Goal: Information Seeking & Learning: Learn about a topic

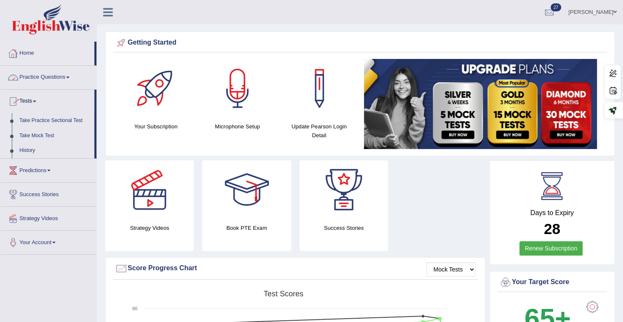
click at [27, 99] on link "Tests" at bounding box center [47, 100] width 94 height 21
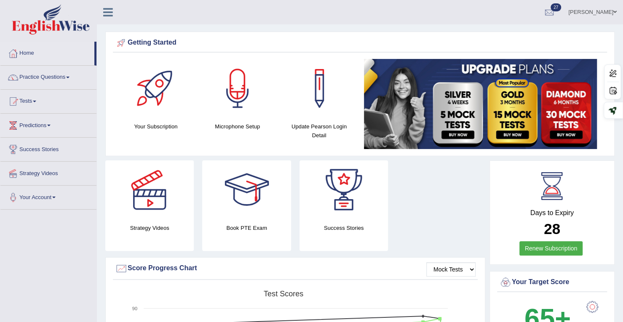
click at [36, 101] on span at bounding box center [34, 102] width 3 height 2
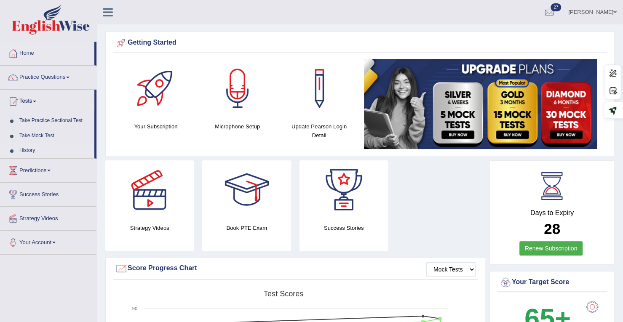
click at [30, 148] on link "History" at bounding box center [55, 150] width 79 height 15
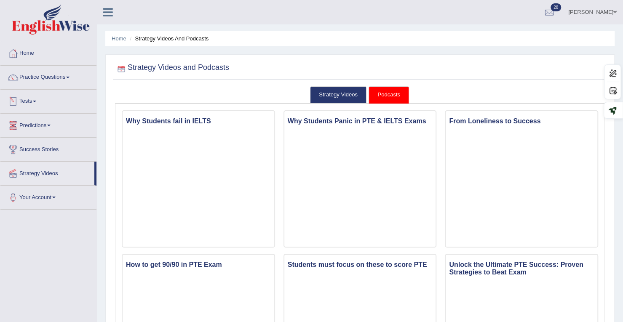
click at [37, 99] on link "Tests" at bounding box center [48, 100] width 96 height 21
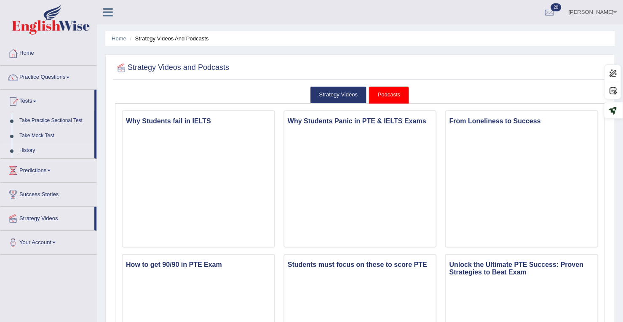
click at [18, 150] on link "History" at bounding box center [55, 150] width 79 height 15
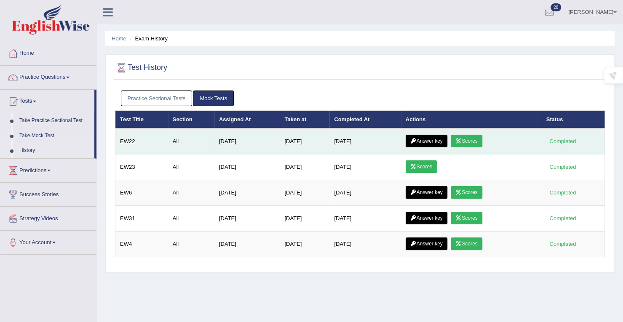
click at [466, 140] on link "Scores" at bounding box center [466, 141] width 31 height 13
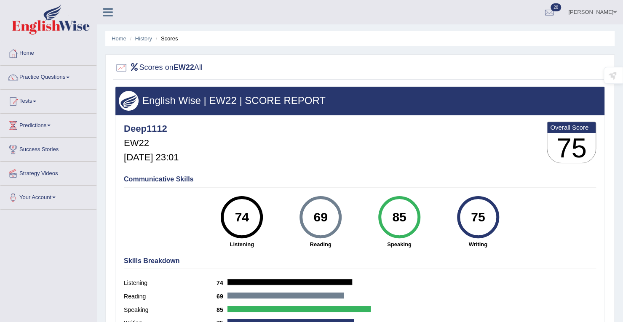
click at [36, 101] on span at bounding box center [34, 102] width 3 height 2
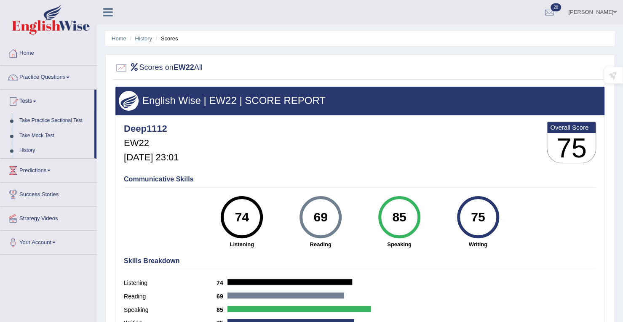
click at [147, 41] on link "History" at bounding box center [143, 38] width 17 height 6
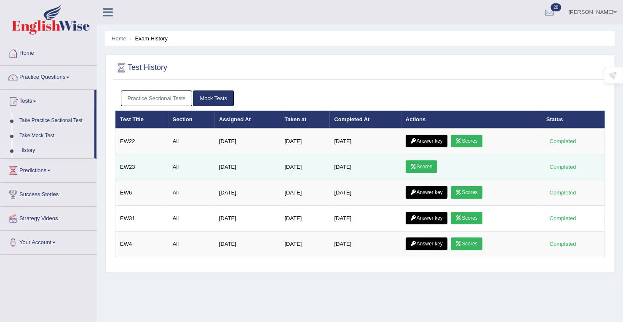
click at [436, 165] on link "Scores" at bounding box center [421, 166] width 31 height 13
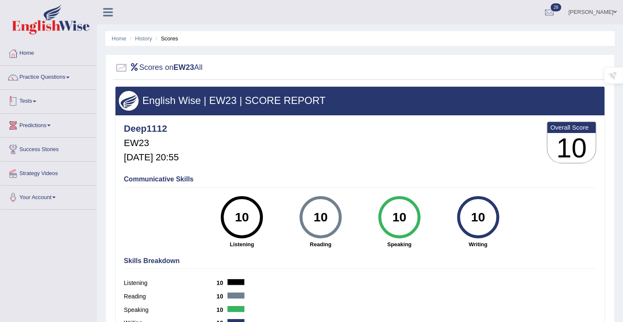
click at [34, 101] on link "Tests" at bounding box center [48, 100] width 96 height 21
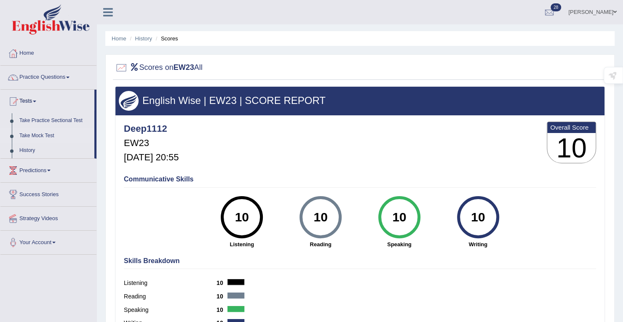
click at [29, 134] on link "Take Mock Test" at bounding box center [55, 135] width 79 height 15
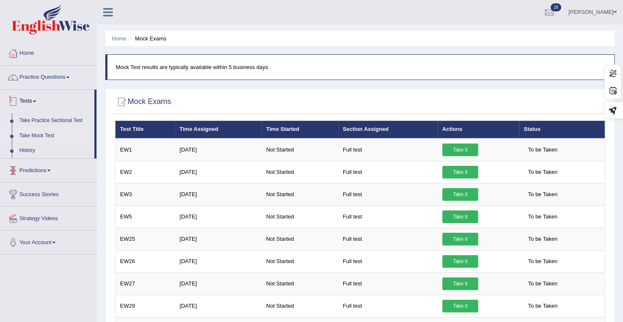
click at [29, 98] on link "Tests" at bounding box center [47, 100] width 94 height 21
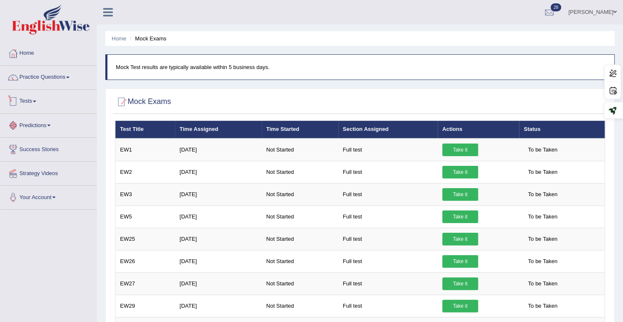
click at [35, 96] on link "Tests" at bounding box center [48, 100] width 96 height 21
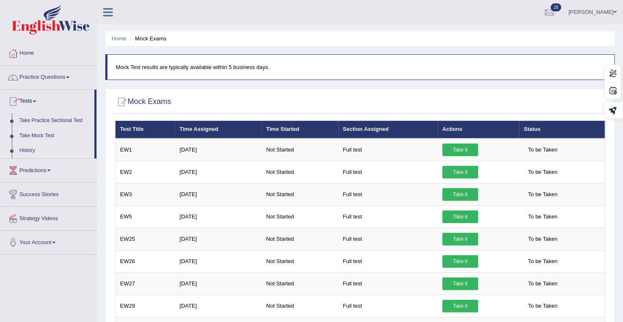
click at [26, 149] on link "History" at bounding box center [55, 150] width 79 height 15
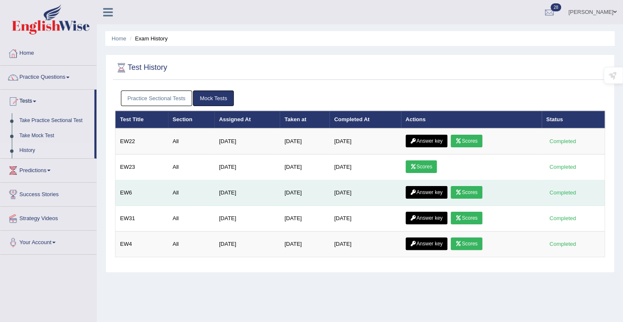
click at [479, 189] on link "Scores" at bounding box center [466, 192] width 31 height 13
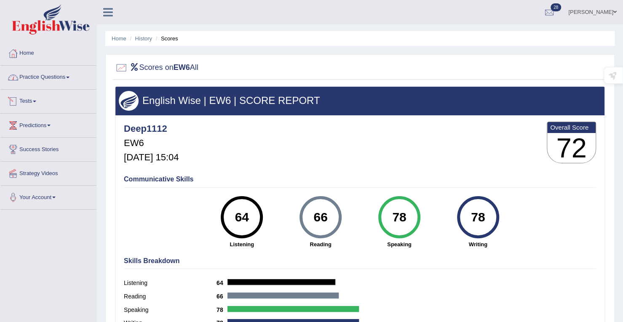
click at [50, 77] on link "Practice Questions" at bounding box center [48, 76] width 96 height 21
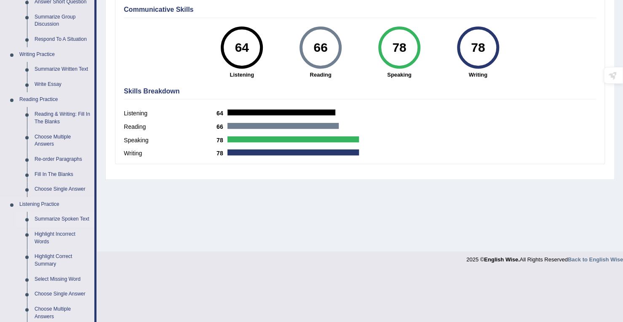
scroll to position [336, 0]
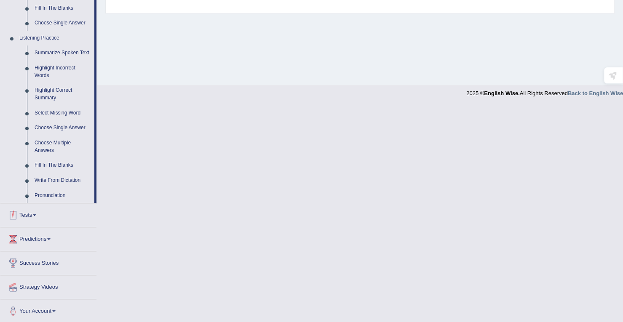
click at [31, 214] on link "Tests" at bounding box center [48, 213] width 96 height 21
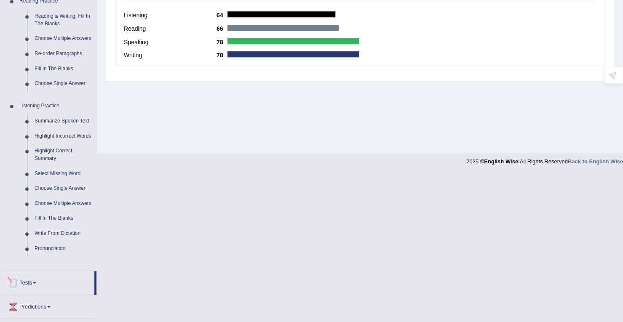
scroll to position [120, 0]
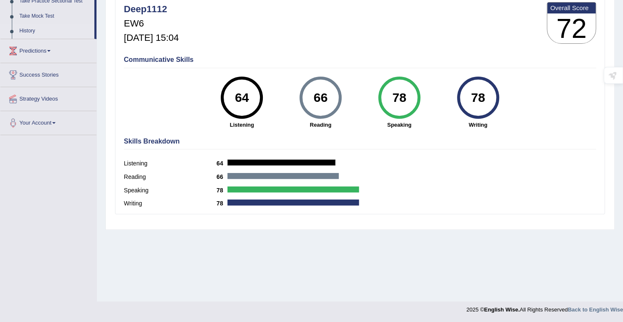
click at [29, 30] on link "History" at bounding box center [55, 31] width 79 height 15
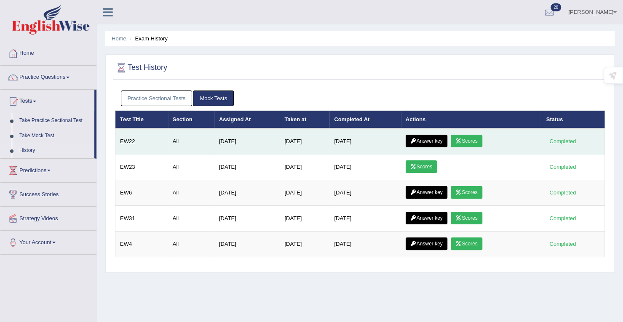
click at [422, 143] on link "Answer key" at bounding box center [427, 141] width 42 height 13
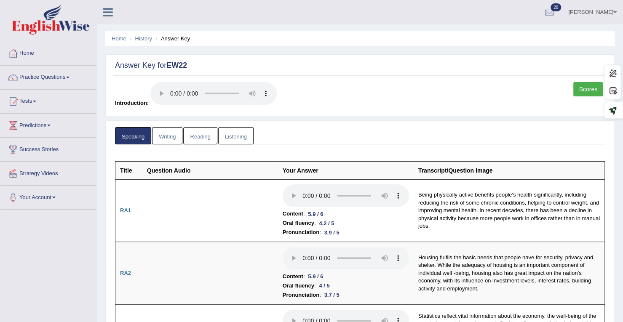
click at [177, 137] on link "Writing" at bounding box center [167, 135] width 30 height 17
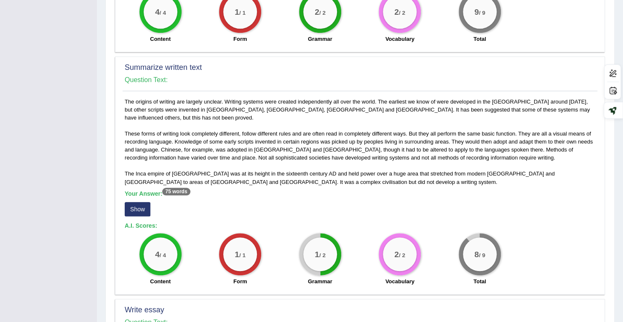
scroll to position [421, 0]
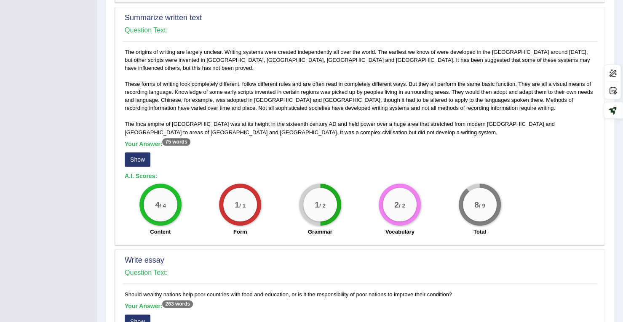
click at [144, 152] on button "Show" at bounding box center [138, 159] width 26 height 14
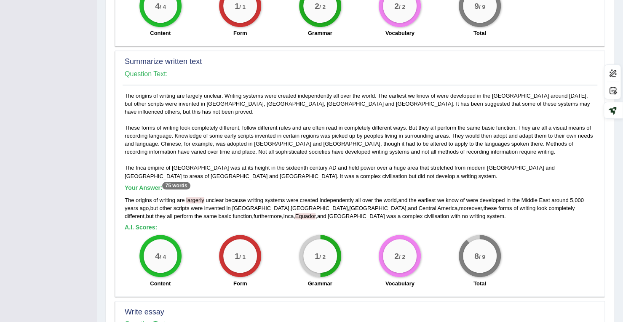
scroll to position [211, 0]
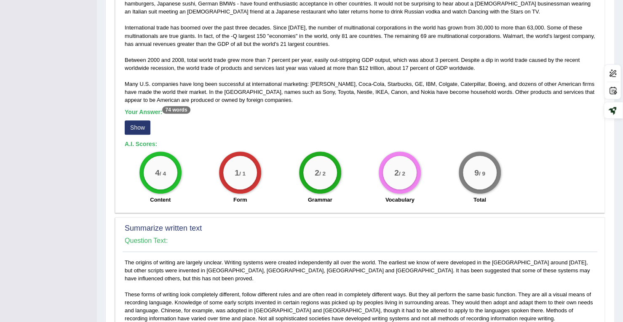
click at [132, 121] on button "Show" at bounding box center [138, 127] width 26 height 14
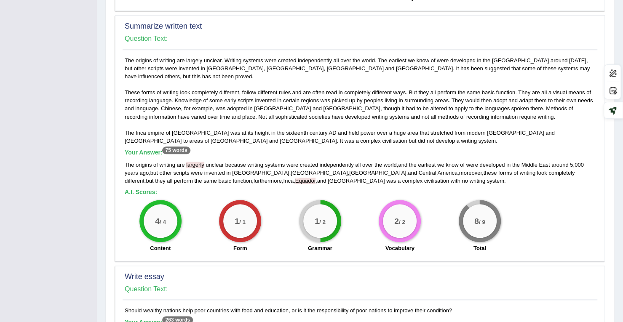
scroll to position [421, 0]
click at [195, 161] on span "largerly" at bounding box center [195, 164] width 18 height 6
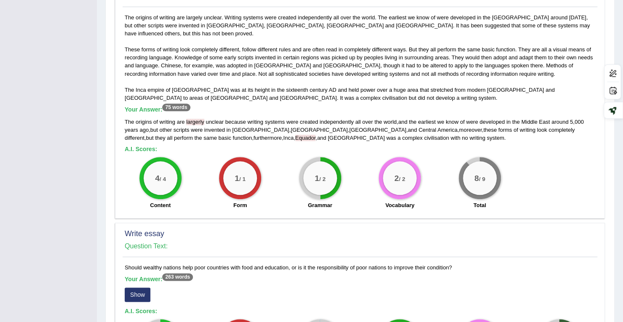
scroll to position [506, 0]
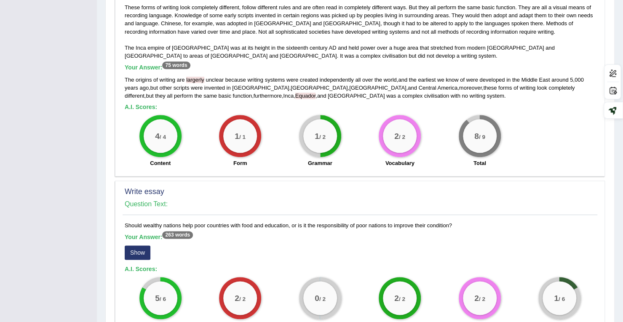
click at [295, 93] on span "Equador" at bounding box center [305, 96] width 20 height 6
click at [195, 77] on span "largerly" at bounding box center [195, 80] width 18 height 6
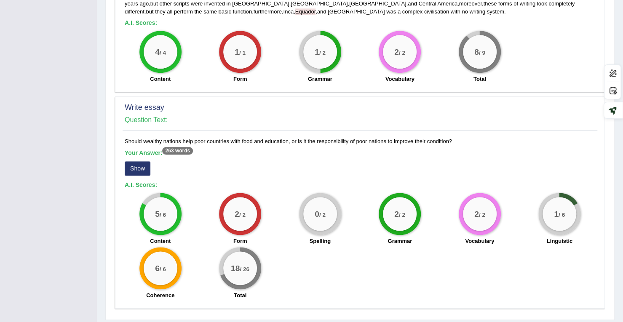
scroll to position [605, 0]
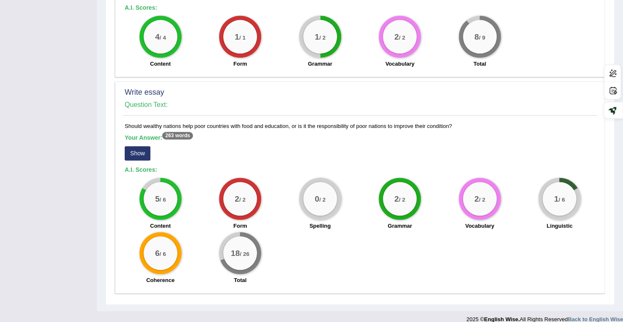
click at [141, 147] on button "Show" at bounding box center [138, 153] width 26 height 14
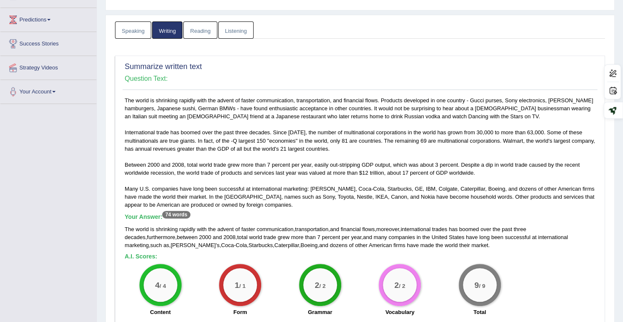
scroll to position [0, 0]
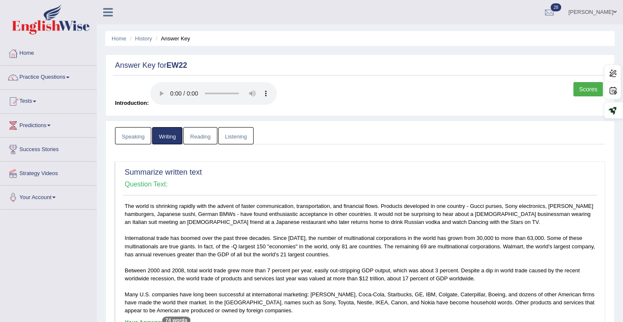
click at [201, 141] on link "Reading" at bounding box center [200, 135] width 34 height 17
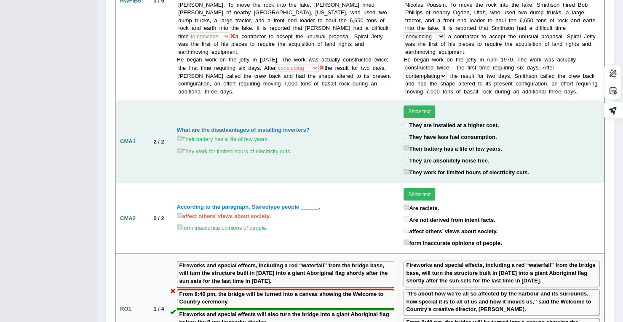
scroll to position [843, 0]
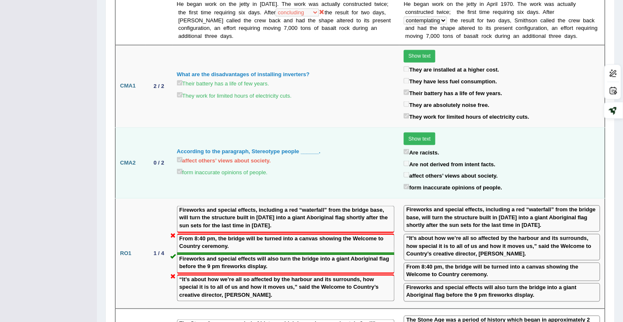
click at [407, 132] on button "Show text" at bounding box center [420, 138] width 32 height 13
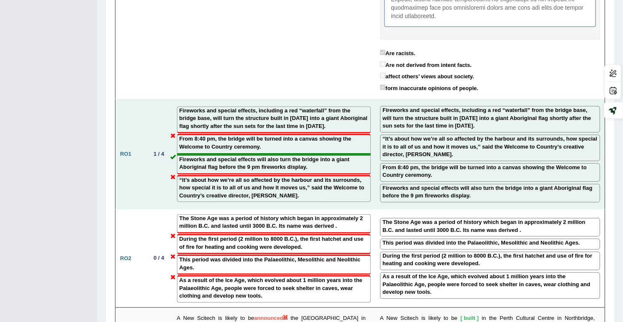
scroll to position [1284, 0]
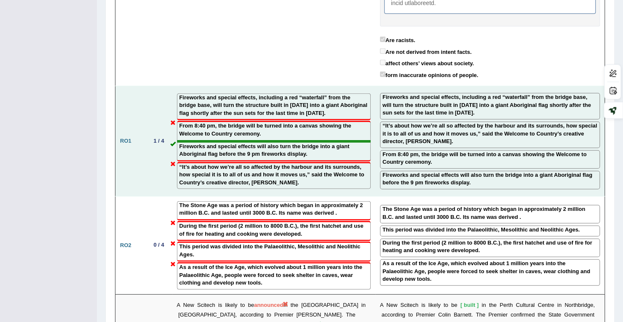
drag, startPoint x: 241, startPoint y: 117, endPoint x: 144, endPoint y: 118, distance: 96.9
click at [144, 118] on td "RO1" at bounding box center [130, 141] width 30 height 110
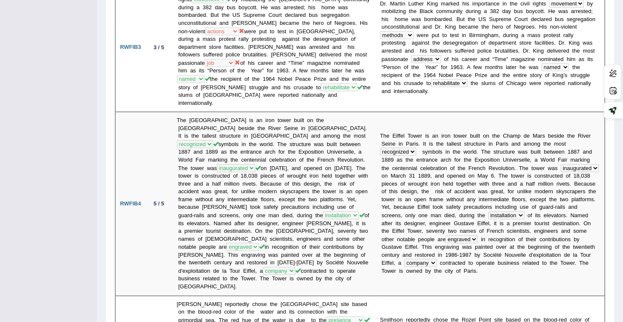
scroll to position [0, 0]
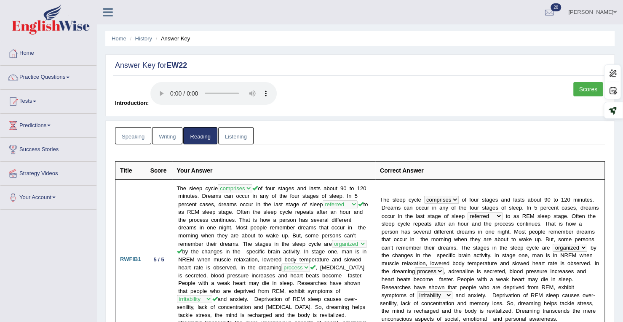
click at [240, 138] on link "Listening" at bounding box center [235, 135] width 35 height 17
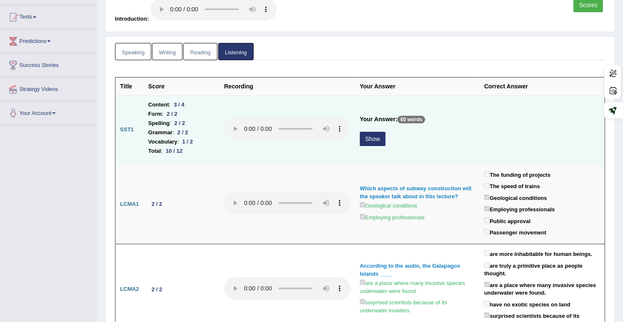
scroll to position [126, 0]
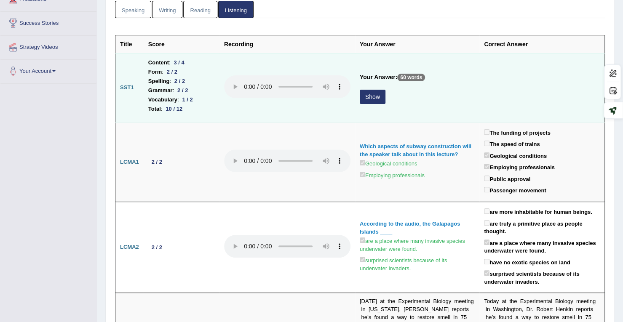
click at [371, 102] on button "Show" at bounding box center [373, 97] width 26 height 14
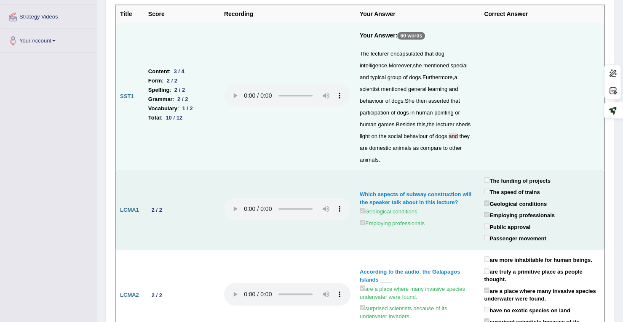
scroll to position [169, 0]
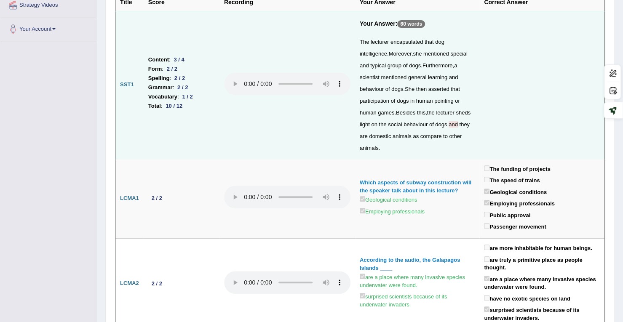
click at [449, 123] on span "and" at bounding box center [453, 124] width 9 height 6
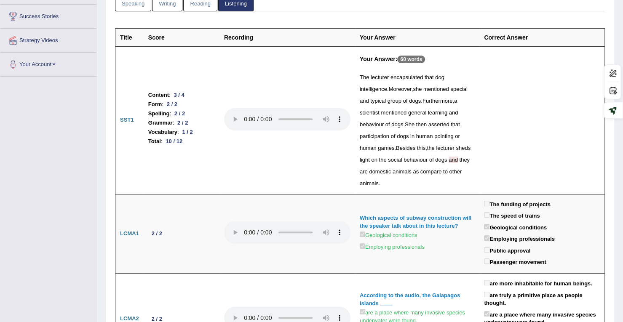
scroll to position [0, 0]
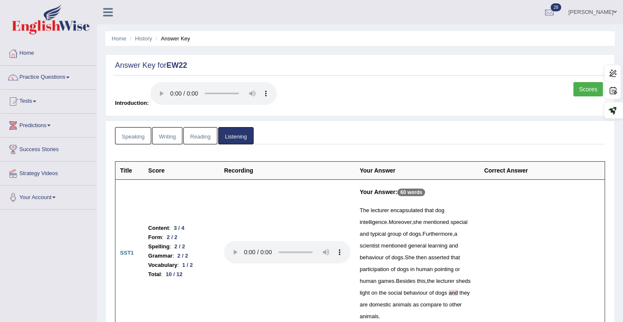
click at [43, 125] on link "Predictions" at bounding box center [48, 124] width 96 height 21
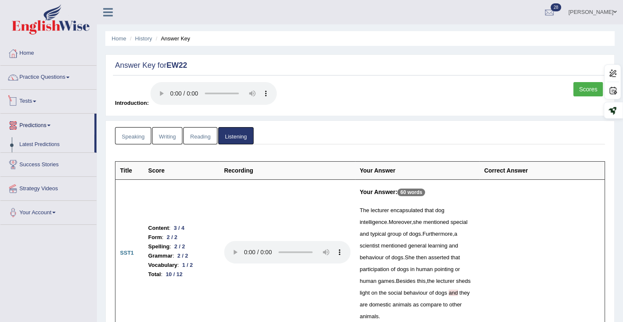
click at [30, 99] on link "Tests" at bounding box center [48, 100] width 96 height 21
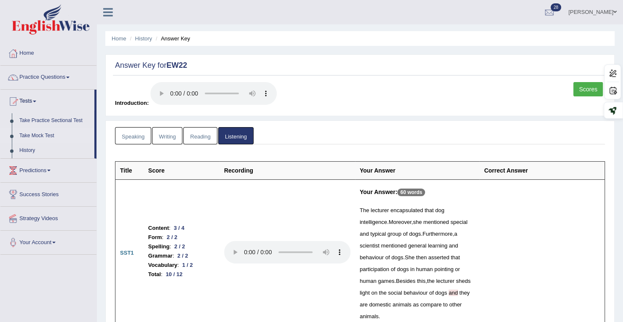
click at [35, 135] on link "Take Mock Test" at bounding box center [55, 135] width 79 height 15
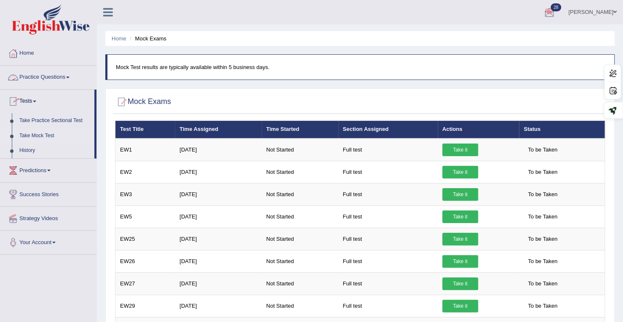
click at [27, 72] on link "Practice Questions" at bounding box center [48, 76] width 96 height 21
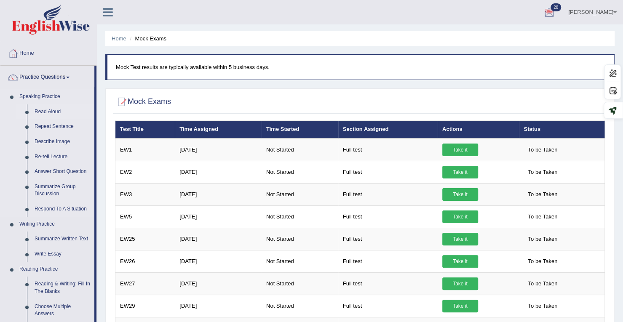
click at [33, 111] on link "Read Aloud" at bounding box center [63, 111] width 64 height 15
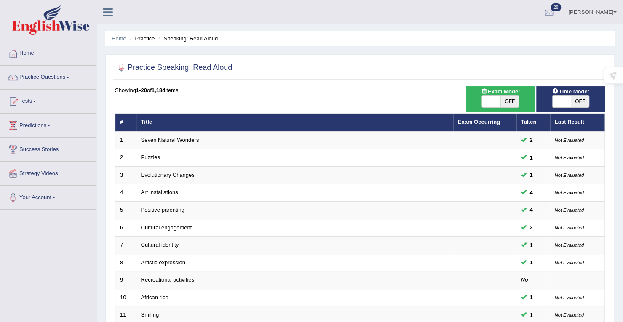
click at [566, 105] on span at bounding box center [561, 102] width 19 height 12
click at [571, 102] on span "OFF" at bounding box center [580, 102] width 19 height 12
checkbox input "true"
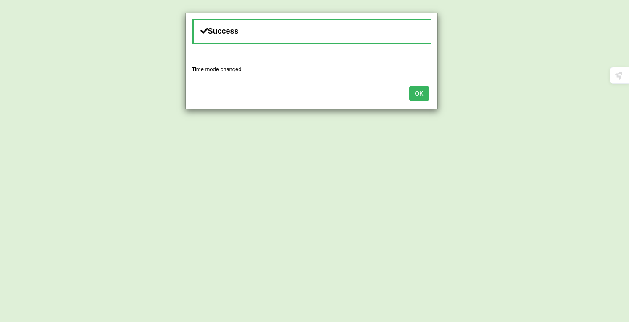
click at [422, 92] on button "OK" at bounding box center [418, 93] width 19 height 14
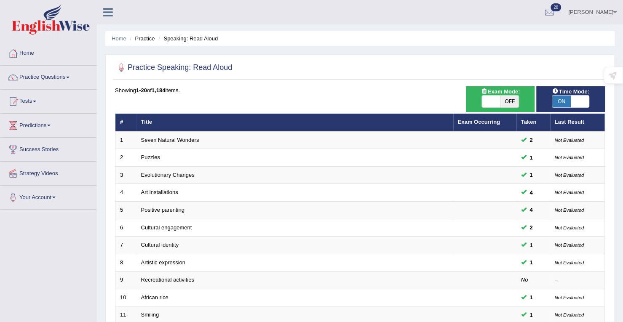
click at [505, 102] on span "OFF" at bounding box center [509, 102] width 19 height 12
checkbox input "true"
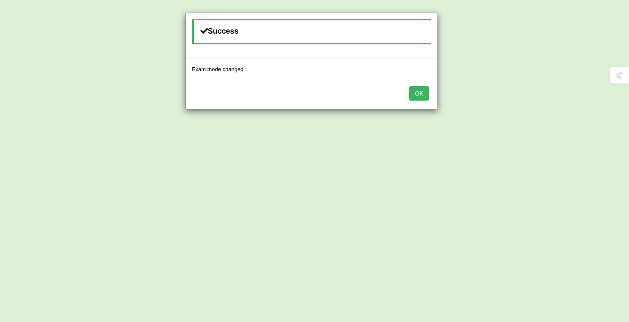
click at [420, 94] on button "OK" at bounding box center [418, 93] width 19 height 14
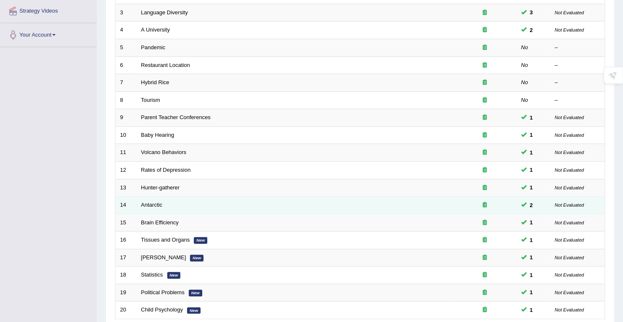
scroll to position [169, 0]
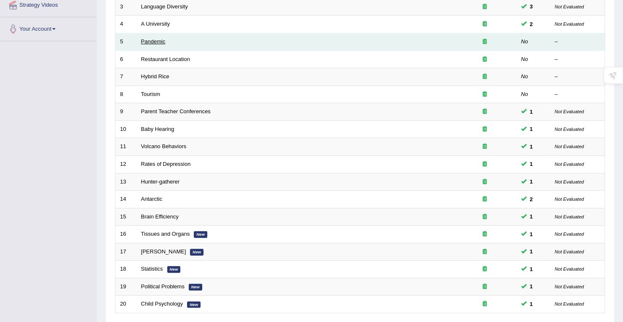
click at [149, 38] on link "Pandemic" at bounding box center [153, 41] width 24 height 6
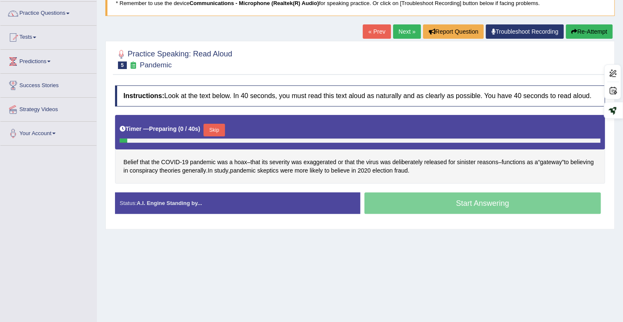
scroll to position [120, 0]
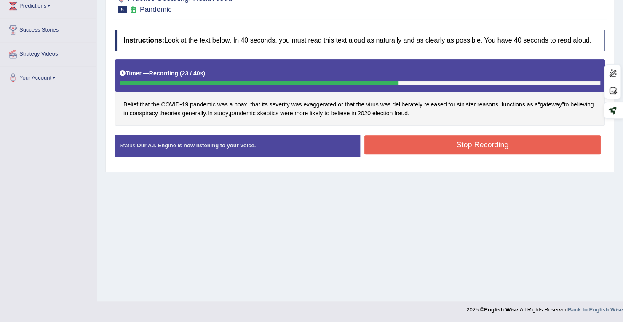
click at [468, 144] on button "Stop Recording" at bounding box center [482, 144] width 237 height 19
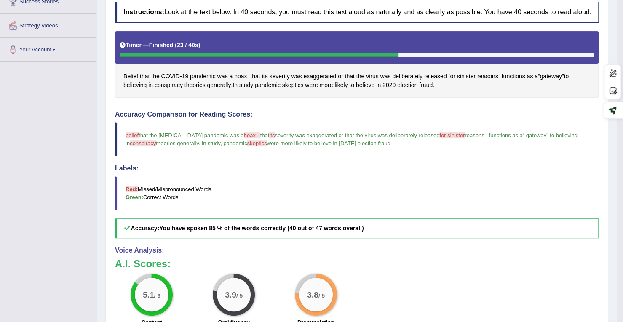
scroll to position [246, 0]
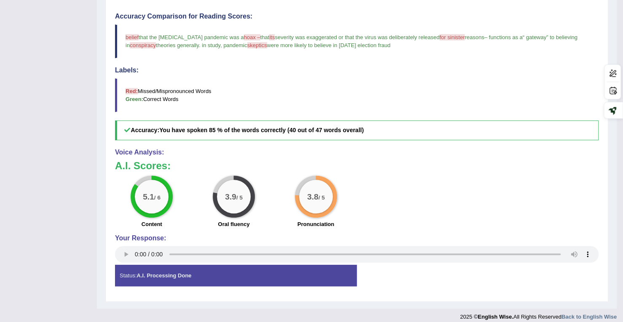
click at [244, 40] on span "hoax –" at bounding box center [252, 37] width 16 height 6
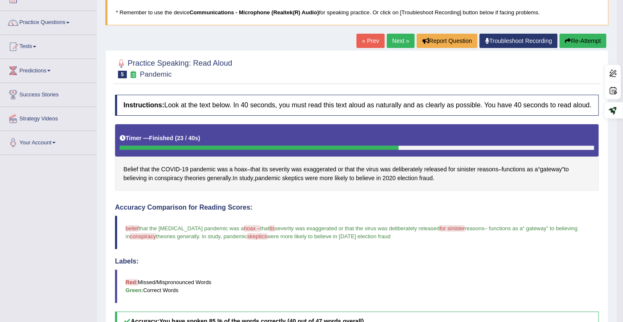
scroll to position [35, 0]
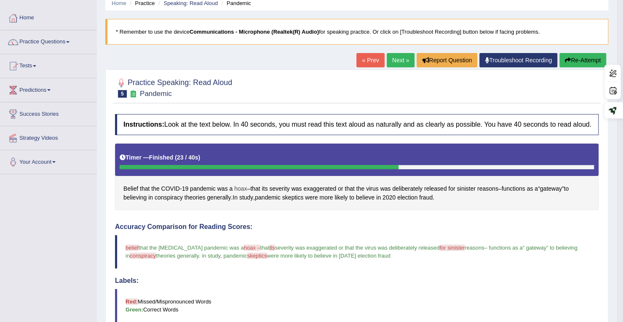
click at [240, 193] on span "hoax" at bounding box center [240, 189] width 13 height 9
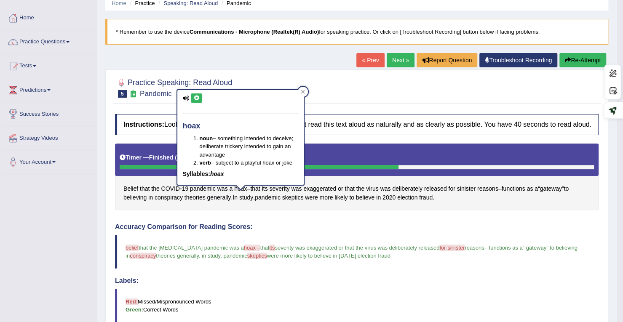
click at [195, 96] on icon at bounding box center [196, 98] width 6 height 5
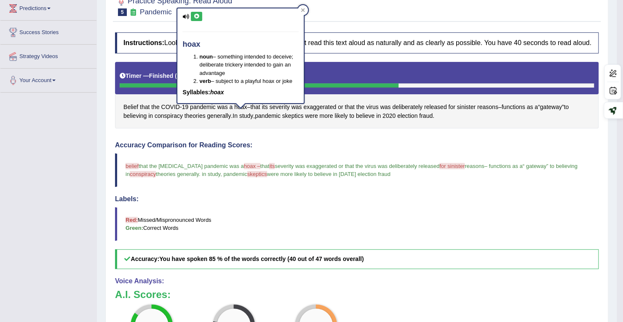
scroll to position [120, 0]
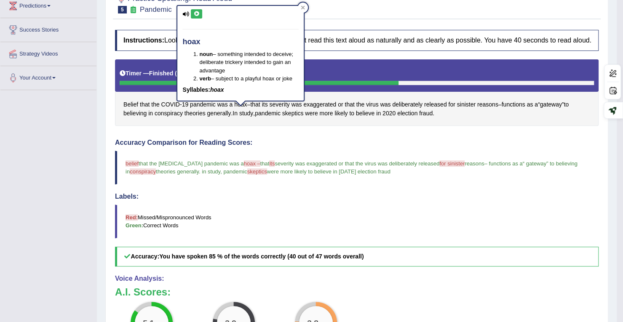
click at [198, 15] on icon at bounding box center [196, 13] width 6 height 5
click at [197, 15] on icon at bounding box center [196, 13] width 6 height 5
click at [198, 15] on icon at bounding box center [196, 13] width 6 height 5
click at [339, 142] on div "Instructions: Look at the text below. In 40 seconds, you must read this text al…" at bounding box center [357, 225] width 488 height 398
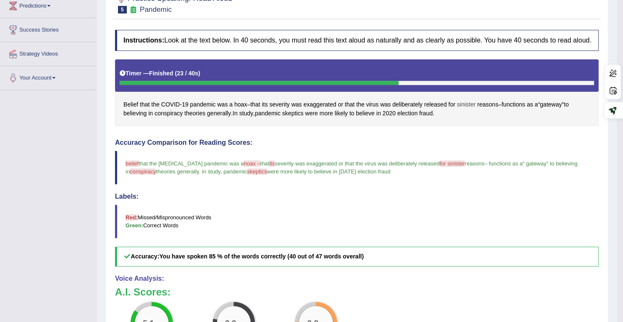
click at [471, 109] on span "sinister" at bounding box center [466, 104] width 19 height 9
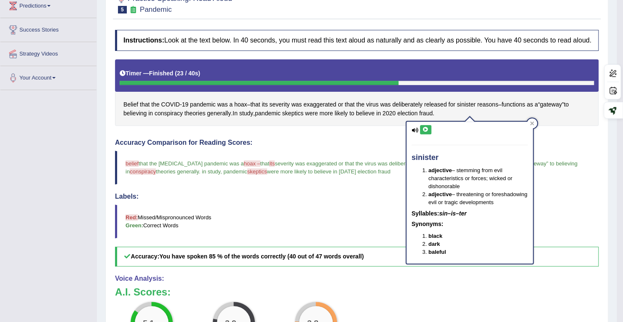
click at [421, 128] on button at bounding box center [425, 129] width 11 height 9
click at [345, 136] on div "Instructions: Look at the text below. In 40 seconds, you must read this text al…" at bounding box center [357, 225] width 488 height 398
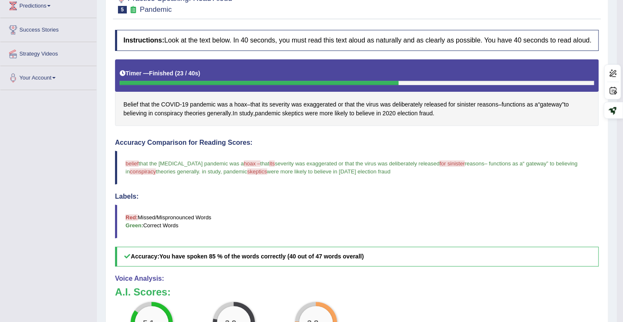
click at [139, 175] on span "conspiracy" at bounding box center [143, 172] width 26 height 6
click at [166, 118] on span "conspiracy" at bounding box center [169, 113] width 28 height 9
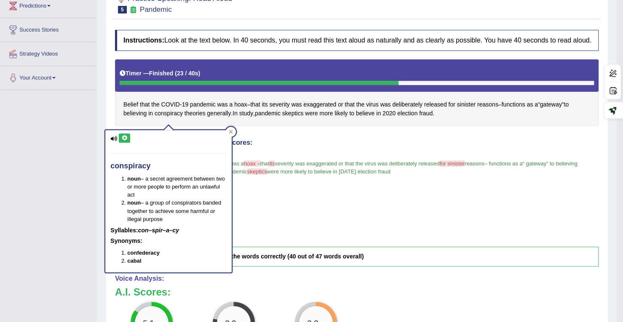
click at [128, 138] on button at bounding box center [124, 138] width 11 height 9
click at [125, 139] on icon at bounding box center [124, 138] width 6 height 5
click at [299, 118] on span "skeptics" at bounding box center [292, 113] width 21 height 9
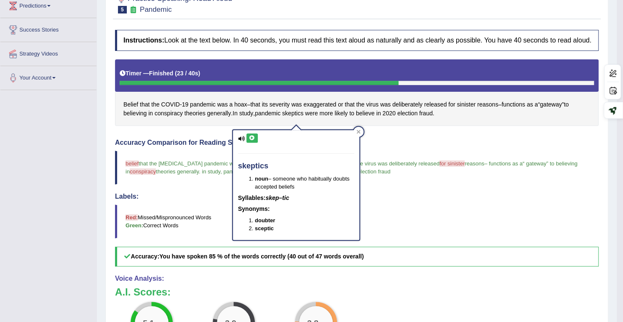
click at [253, 138] on icon at bounding box center [252, 138] width 6 height 5
click at [155, 118] on span "conspiracy" at bounding box center [169, 113] width 28 height 9
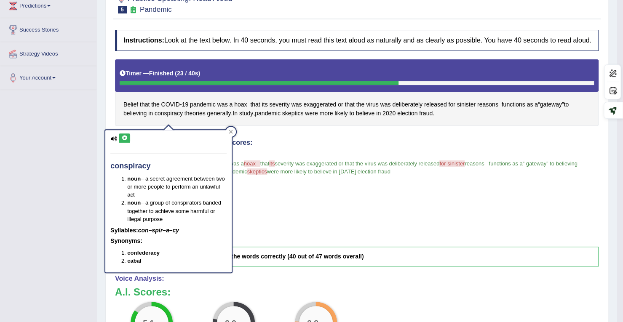
click at [125, 136] on icon at bounding box center [124, 138] width 6 height 5
click at [125, 137] on icon at bounding box center [124, 138] width 6 height 5
click at [75, 125] on div "Toggle navigation Home Practice Questions Speaking Practice Read Aloud Repeat S…" at bounding box center [308, 166] width 617 height 572
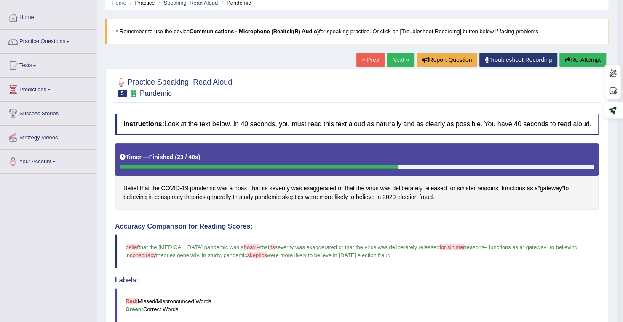
scroll to position [35, 0]
click at [569, 64] on button "Re-Attempt" at bounding box center [582, 60] width 47 height 14
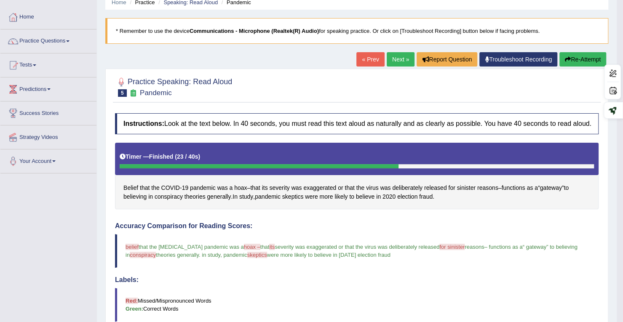
scroll to position [59, 0]
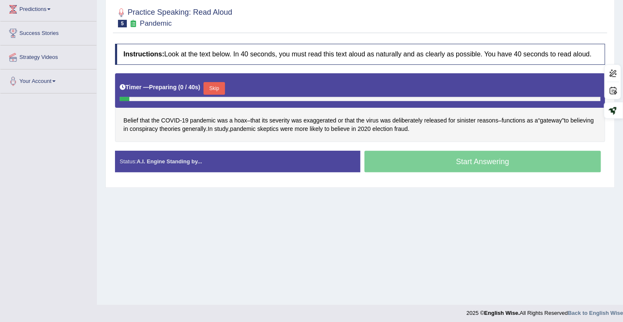
scroll to position [120, 0]
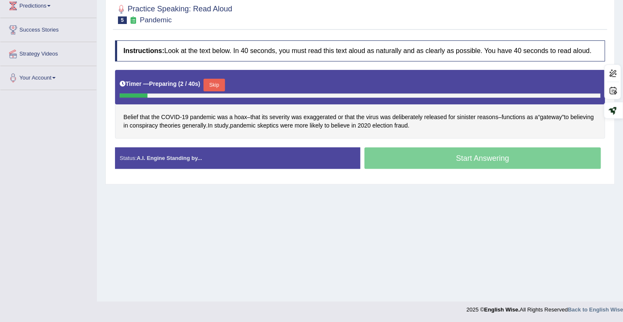
click at [219, 84] on button "Skip" at bounding box center [213, 85] width 21 height 13
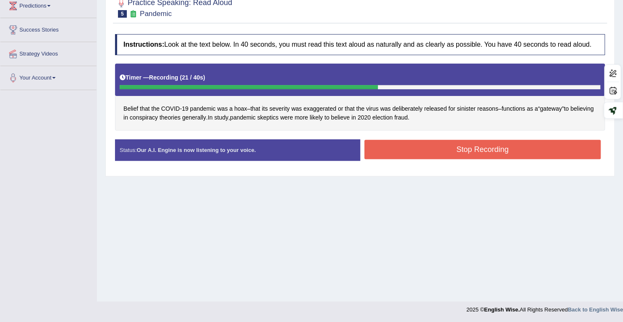
click at [419, 153] on button "Stop Recording" at bounding box center [482, 149] width 237 height 19
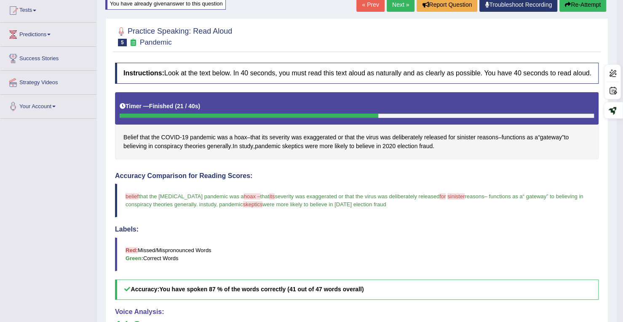
scroll to position [0, 0]
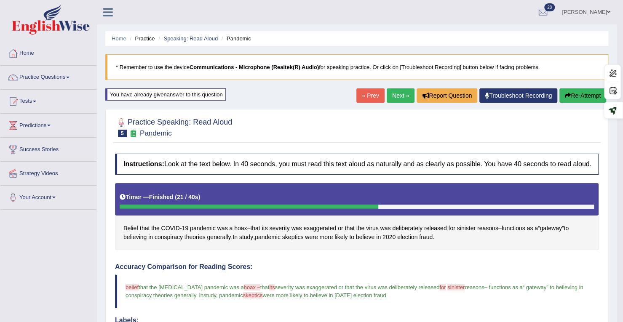
click at [392, 97] on link "Next »" at bounding box center [401, 95] width 28 height 14
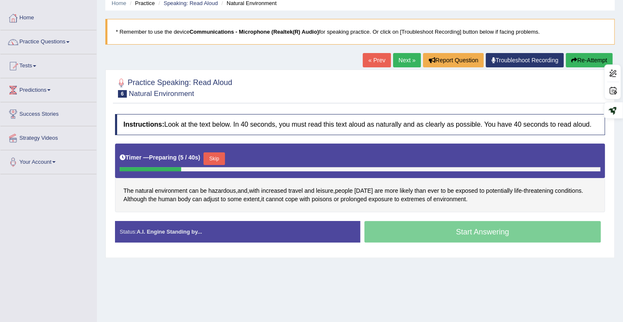
scroll to position [120, 0]
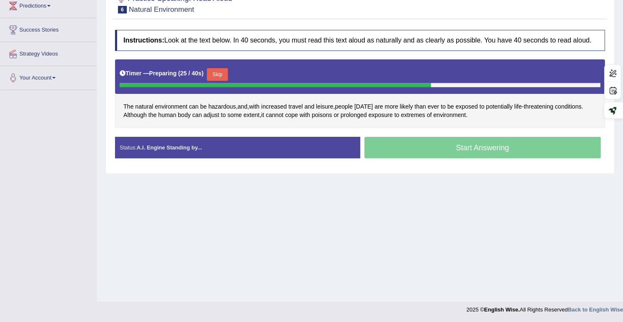
click at [225, 77] on button "Skip" at bounding box center [217, 74] width 21 height 13
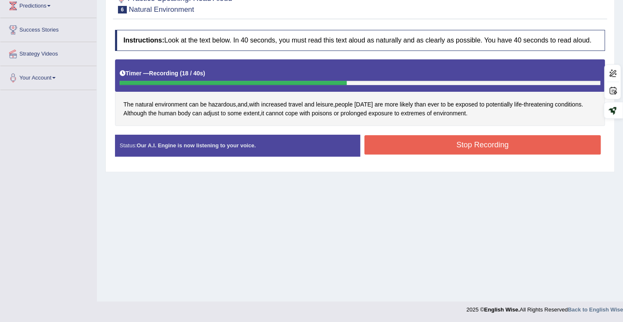
click at [408, 139] on button "Stop Recording" at bounding box center [482, 144] width 237 height 19
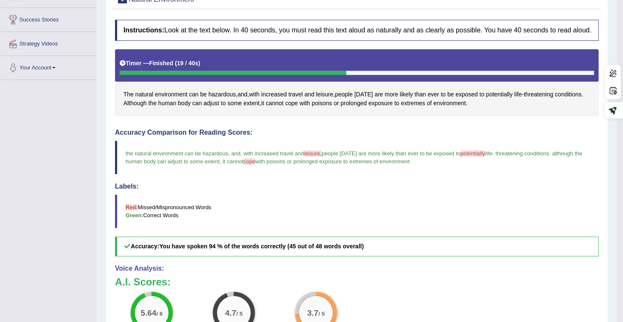
scroll to position [78, 0]
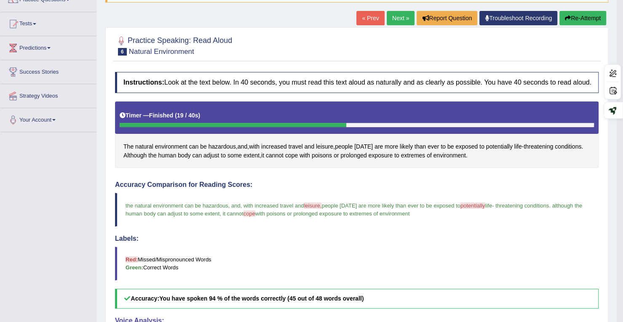
click at [580, 17] on button "Re-Attempt" at bounding box center [582, 18] width 47 height 14
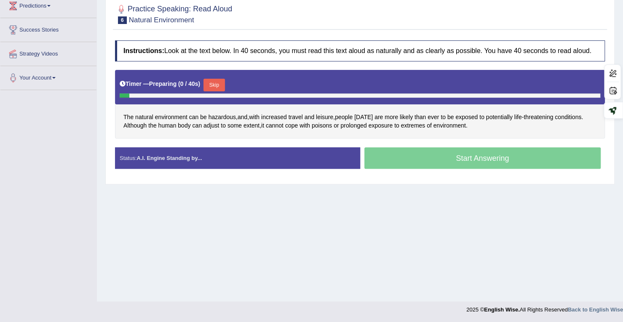
click at [210, 79] on button "Skip" at bounding box center [213, 85] width 21 height 13
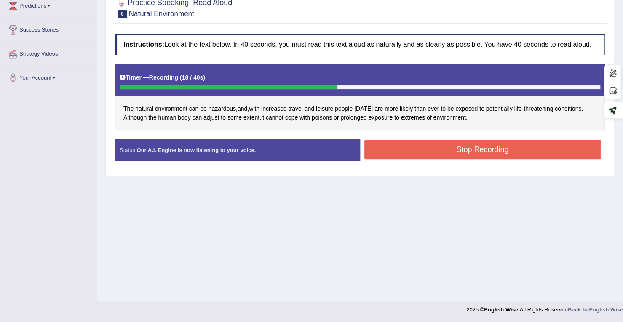
click at [414, 147] on button "Stop Recording" at bounding box center [482, 149] width 237 height 19
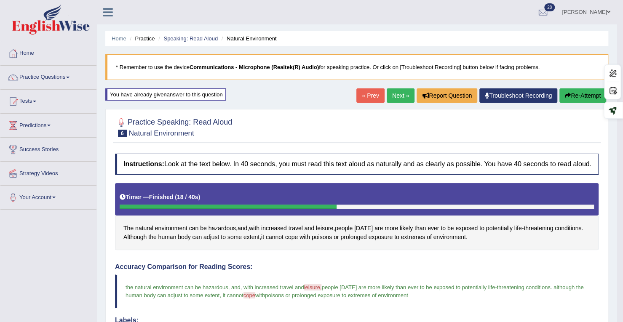
click at [396, 94] on link "Next »" at bounding box center [401, 95] width 28 height 14
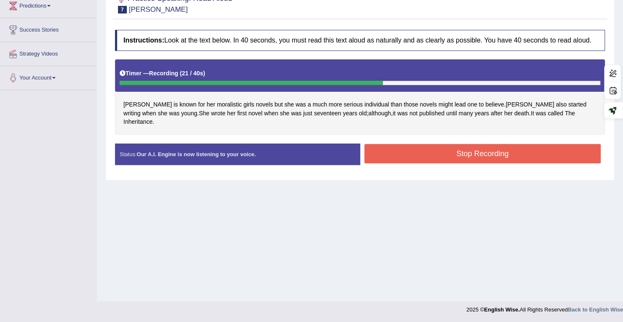
click at [499, 145] on button "Stop Recording" at bounding box center [482, 153] width 237 height 19
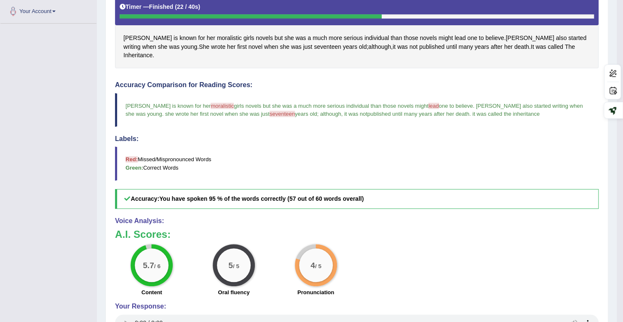
scroll to position [47, 0]
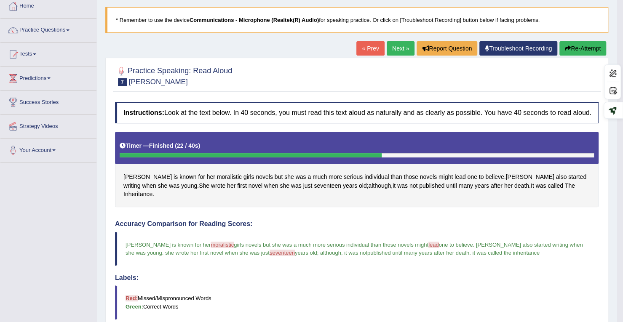
click at [393, 51] on link "Next »" at bounding box center [401, 48] width 28 height 14
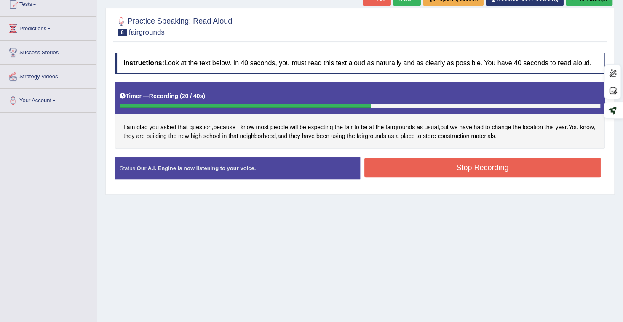
scroll to position [78, 0]
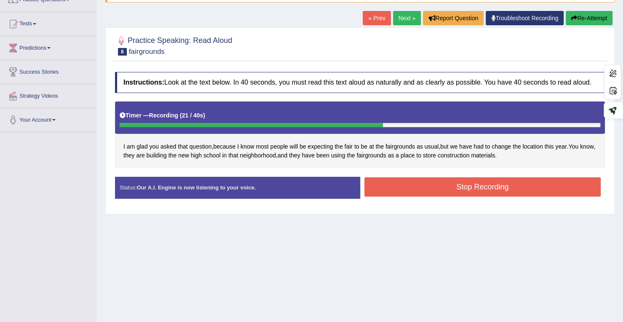
click at [487, 184] on button "Stop Recording" at bounding box center [482, 186] width 237 height 19
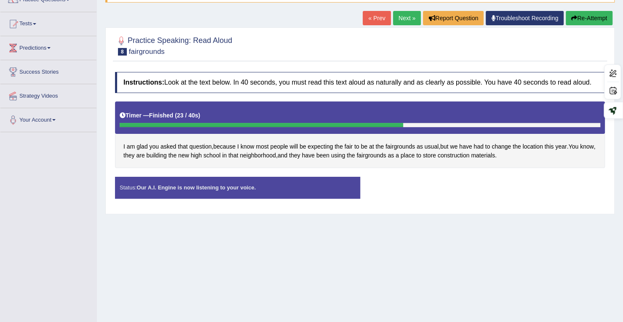
click at [594, 13] on button "Re-Attempt" at bounding box center [589, 18] width 47 height 14
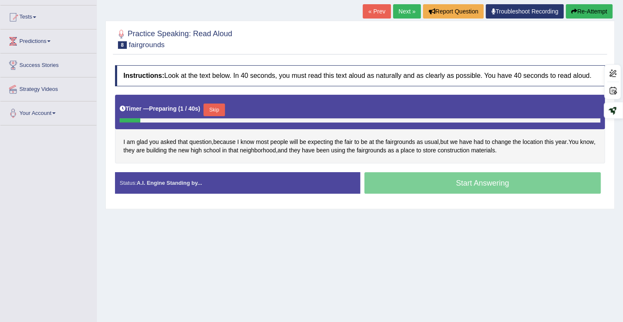
scroll to position [35, 0]
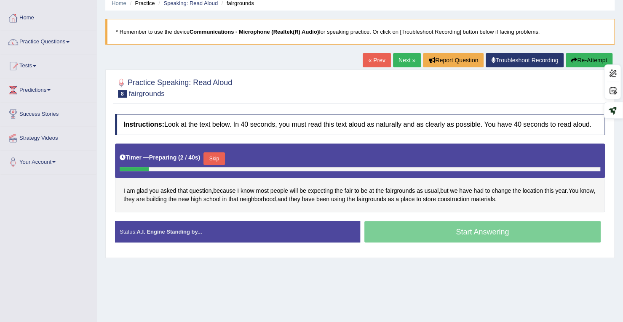
click at [399, 53] on link "Next »" at bounding box center [407, 60] width 28 height 14
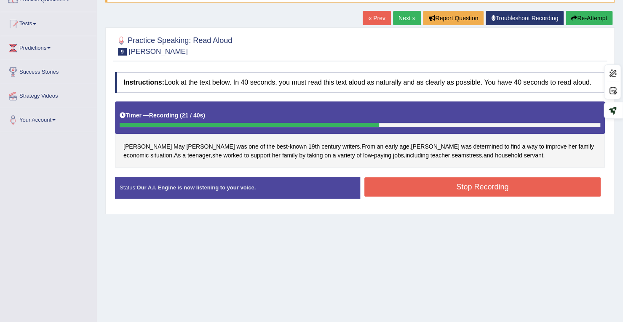
click at [378, 183] on button "Stop Recording" at bounding box center [482, 186] width 237 height 19
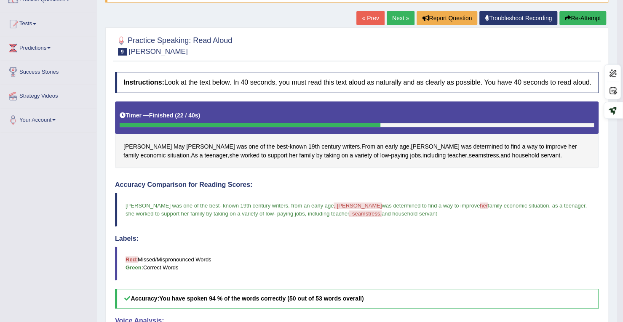
drag, startPoint x: 373, startPoint y: 177, endPoint x: 346, endPoint y: 319, distance: 144.5
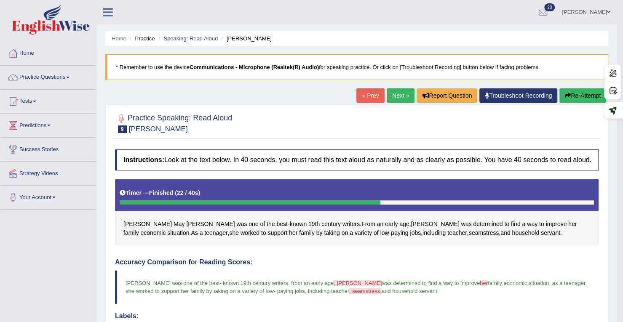
click at [394, 94] on link "Next »" at bounding box center [401, 95] width 28 height 14
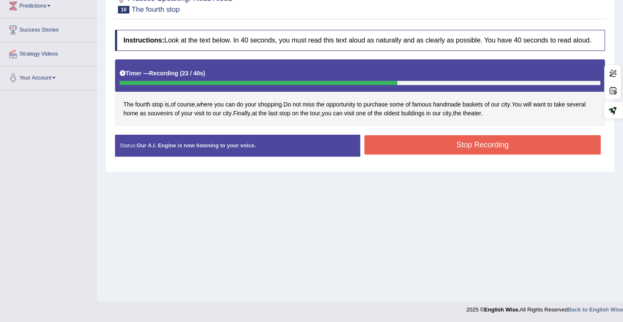
click at [391, 147] on button "Stop Recording" at bounding box center [482, 144] width 237 height 19
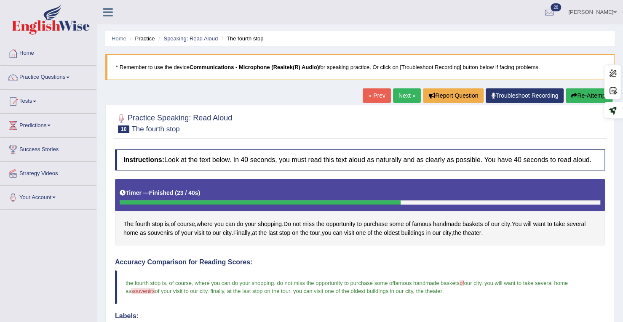
click at [404, 95] on link "Next »" at bounding box center [407, 95] width 28 height 14
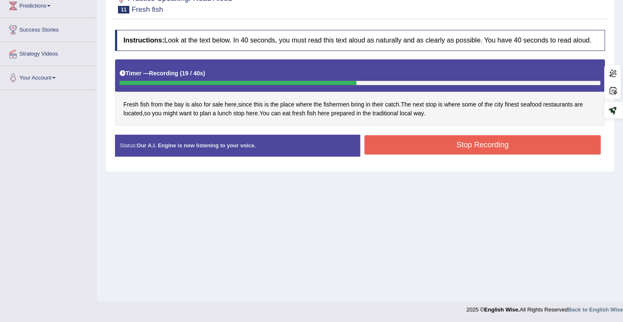
drag, startPoint x: 447, startPoint y: 154, endPoint x: 447, endPoint y: 147, distance: 7.2
click at [447, 147] on div "Stop Recording" at bounding box center [482, 145] width 245 height 21
click at [447, 143] on button "Stop Recording" at bounding box center [482, 144] width 237 height 19
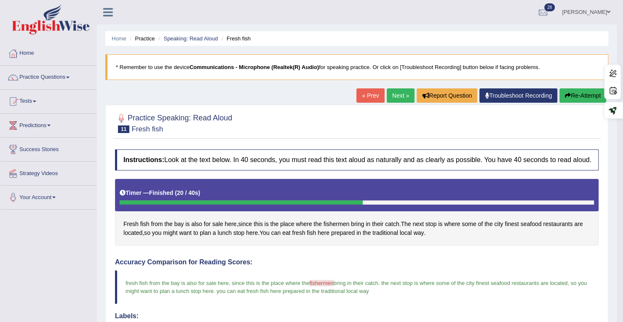
click at [404, 95] on link "Next »" at bounding box center [401, 95] width 28 height 14
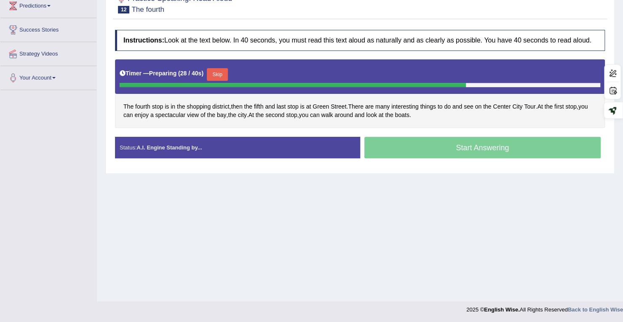
click at [217, 76] on button "Skip" at bounding box center [217, 74] width 21 height 13
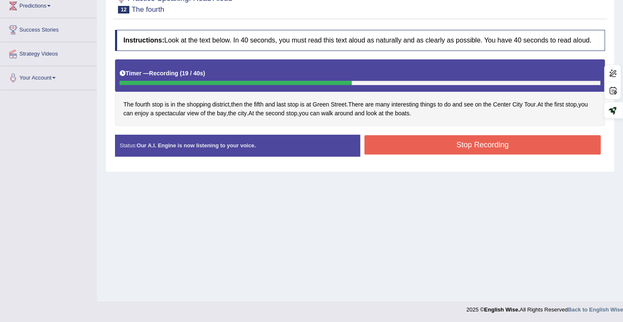
click at [396, 143] on button "Stop Recording" at bounding box center [482, 144] width 237 height 19
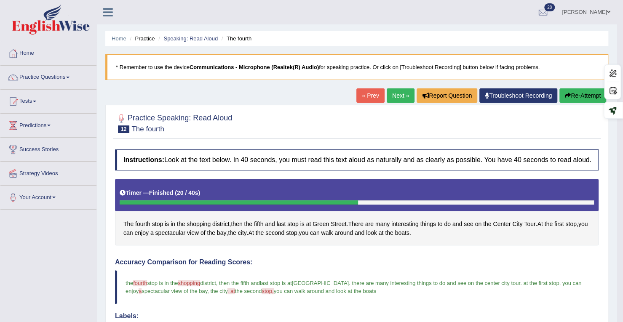
click at [405, 99] on link "Next »" at bounding box center [401, 95] width 28 height 14
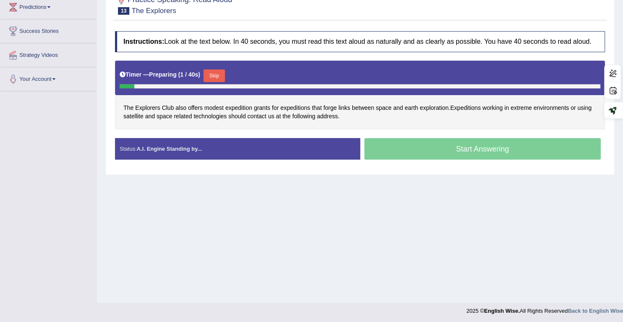
scroll to position [120, 0]
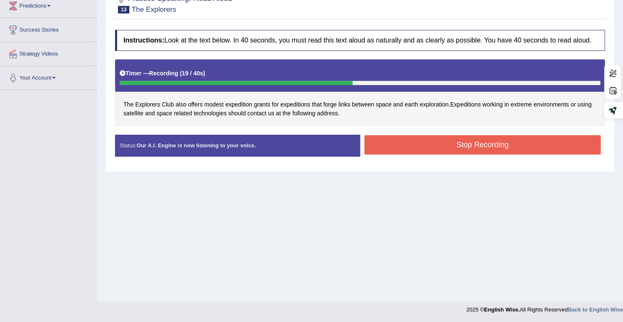
click at [384, 142] on button "Stop Recording" at bounding box center [482, 144] width 237 height 19
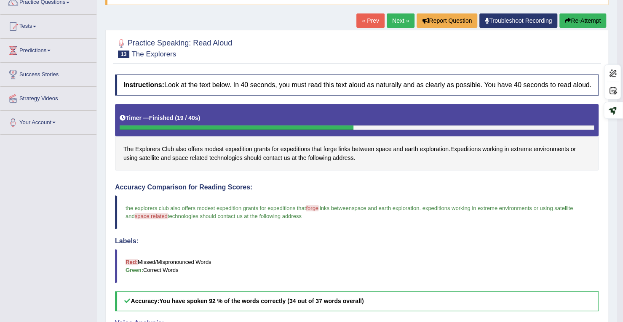
scroll to position [0, 0]
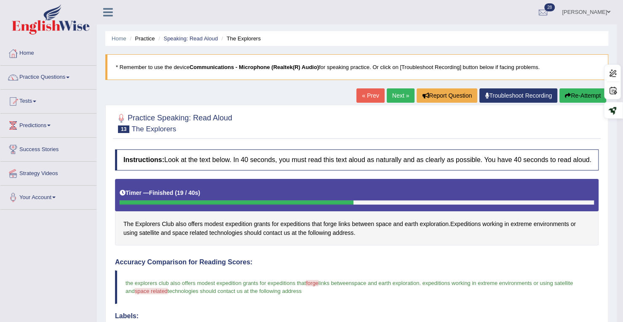
click at [580, 99] on button "Re-Attempt" at bounding box center [582, 95] width 47 height 14
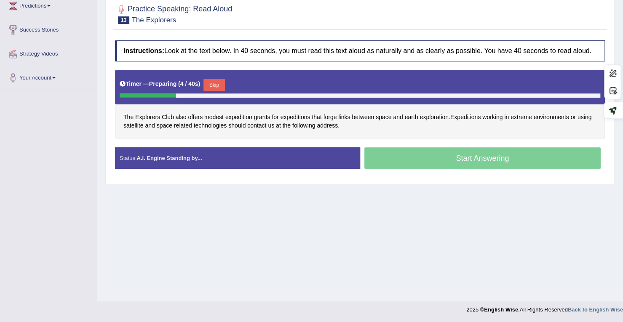
click at [217, 80] on button "Skip" at bounding box center [213, 85] width 21 height 13
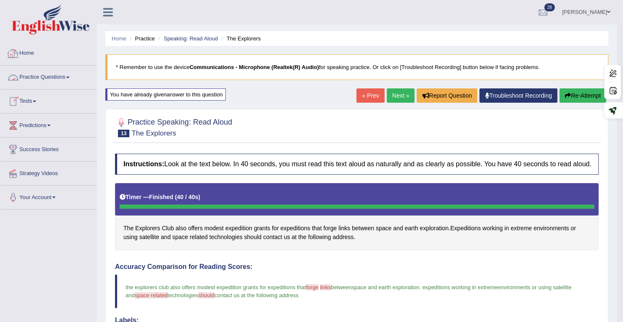
click at [43, 80] on link "Practice Questions" at bounding box center [48, 76] width 96 height 21
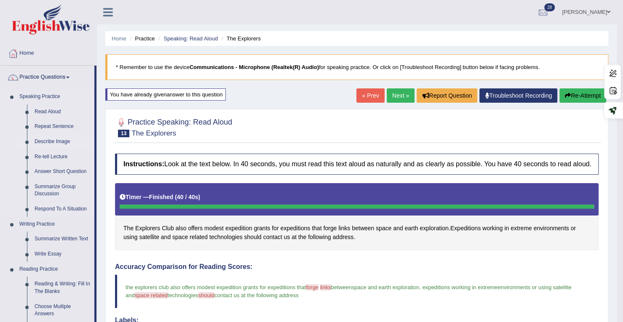
click at [46, 138] on link "Describe Image" at bounding box center [63, 141] width 64 height 15
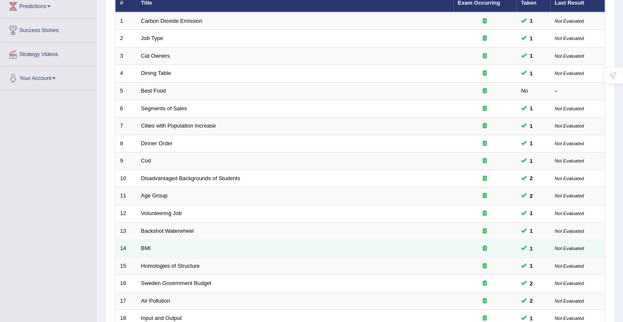
scroll to position [231, 0]
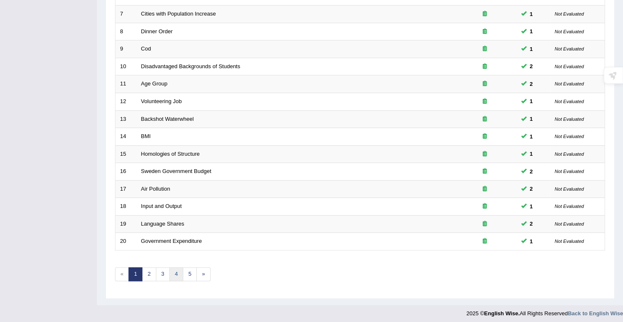
click at [173, 273] on link "4" at bounding box center [176, 274] width 14 height 14
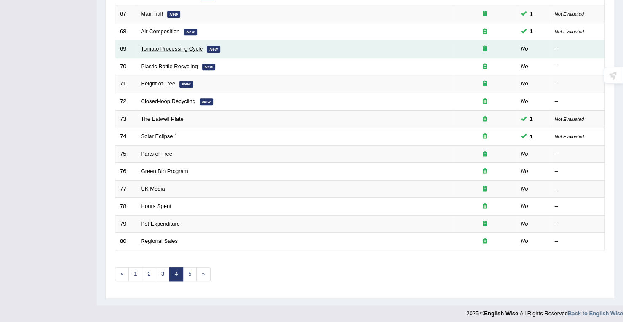
click at [171, 46] on link "Tomato Processing Cycle" at bounding box center [172, 48] width 62 height 6
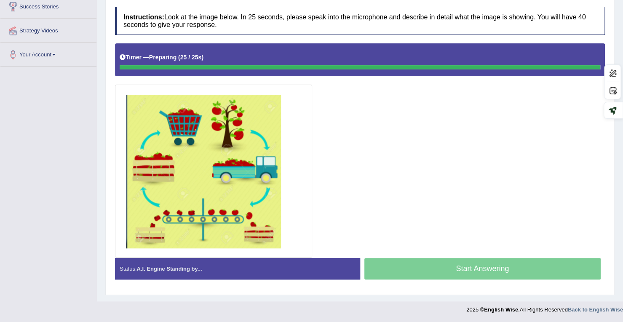
scroll to position [141, 0]
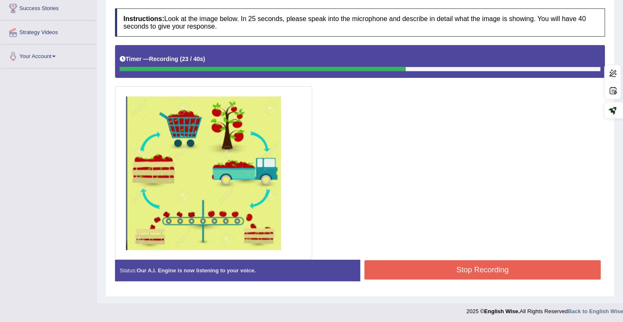
click at [423, 271] on button "Stop Recording" at bounding box center [482, 269] width 237 height 19
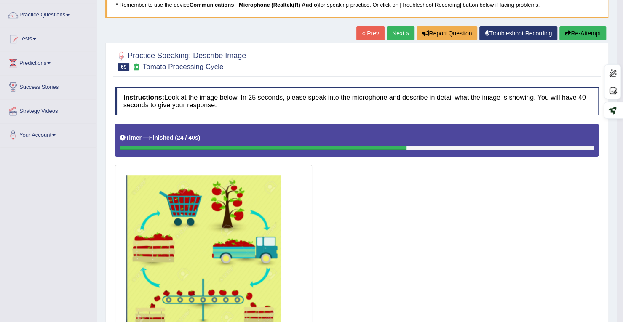
scroll to position [0, 0]
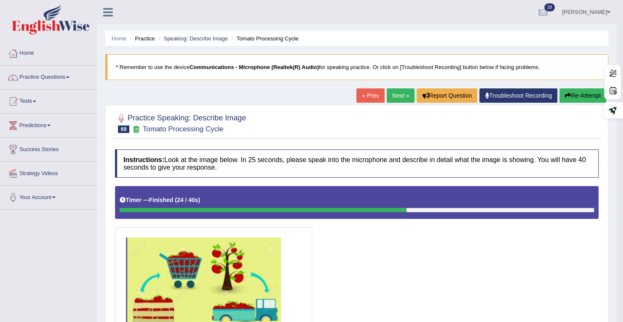
click at [390, 95] on link "Next »" at bounding box center [401, 95] width 28 height 14
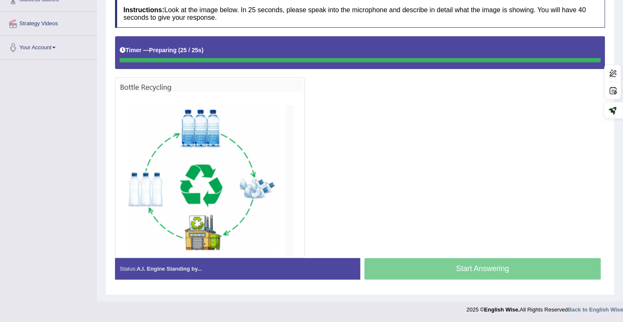
scroll to position [148, 0]
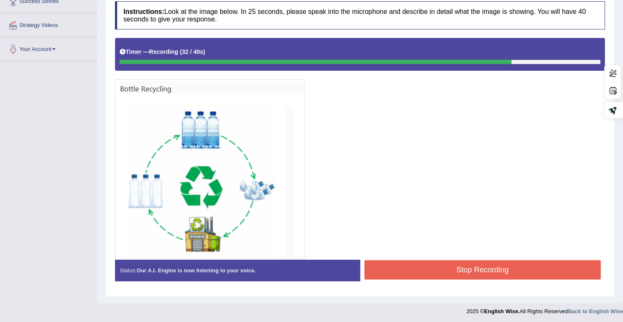
click at [422, 263] on button "Stop Recording" at bounding box center [482, 269] width 237 height 19
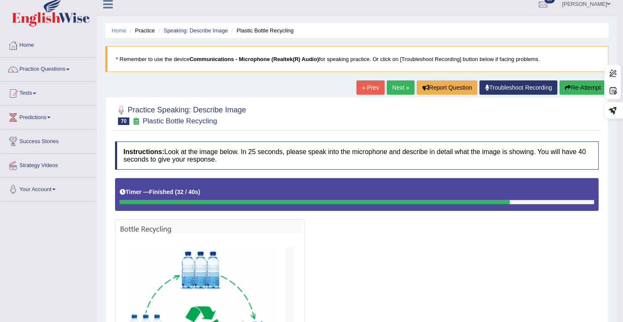
scroll to position [0, 0]
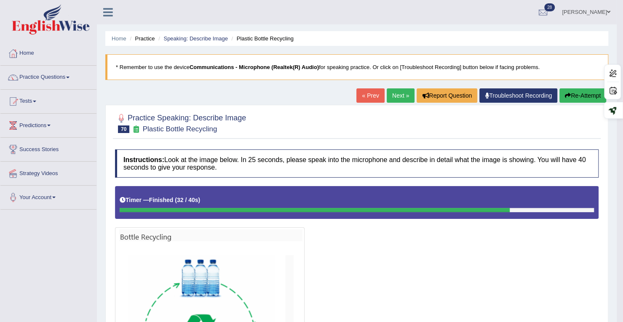
click at [391, 95] on link "Next »" at bounding box center [401, 95] width 28 height 14
